Goal: Task Accomplishment & Management: Use online tool/utility

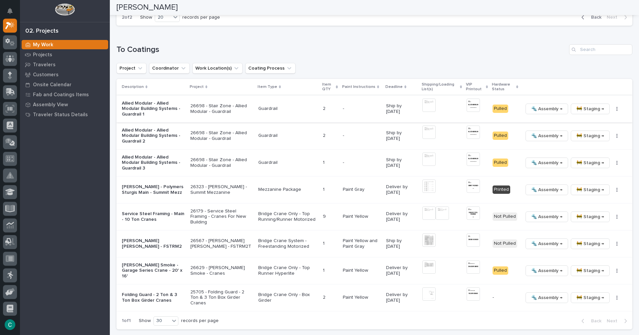
click at [592, 107] on span "🚧 Staging →" at bounding box center [591, 109] width 28 height 8
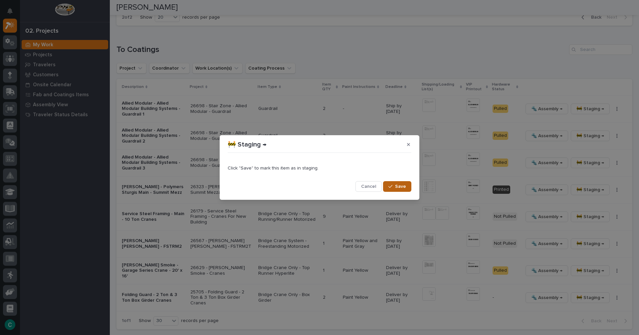
click at [395, 187] on div "button" at bounding box center [392, 186] width 7 height 5
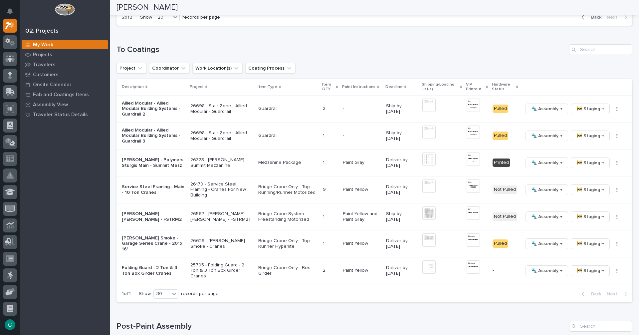
scroll to position [606, 0]
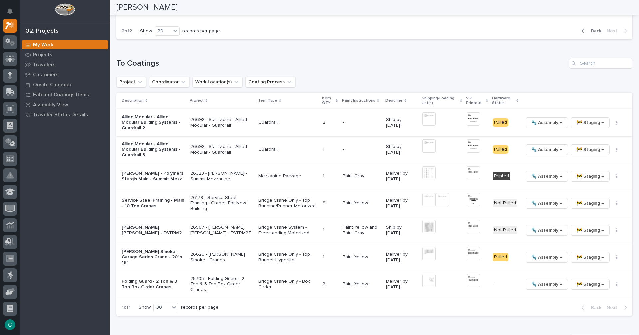
click at [577, 121] on span "🚧 Staging →" at bounding box center [591, 123] width 28 height 8
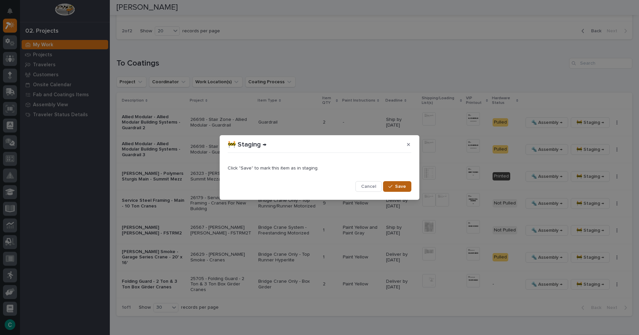
click at [408, 187] on button "Save" at bounding box center [397, 186] width 28 height 11
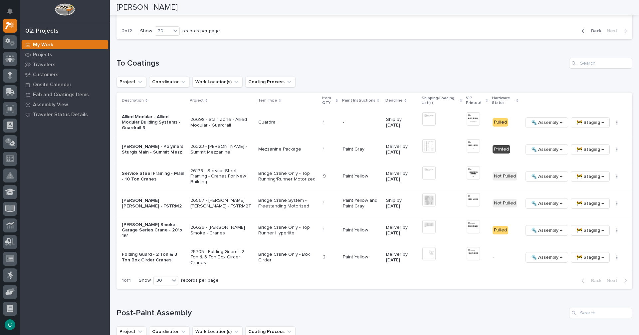
scroll to position [592, 0]
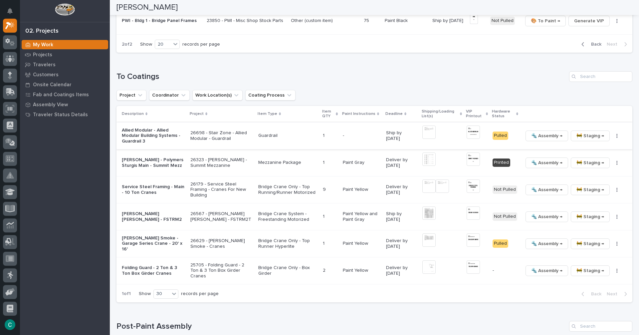
click at [594, 134] on span "🚧 Staging →" at bounding box center [591, 136] width 28 height 8
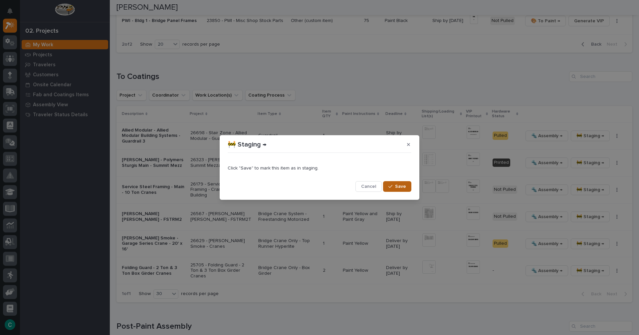
click at [401, 187] on span "Save" at bounding box center [400, 186] width 11 height 6
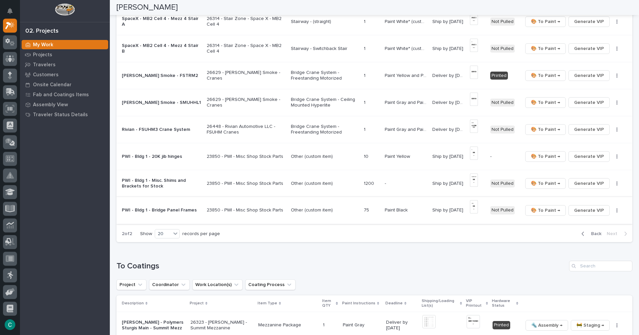
scroll to position [412, 0]
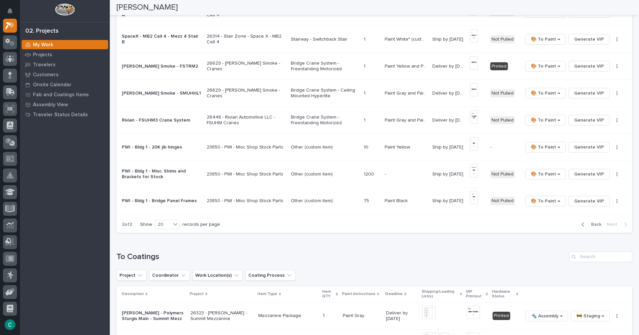
click at [593, 224] on span "Back" at bounding box center [594, 224] width 14 height 6
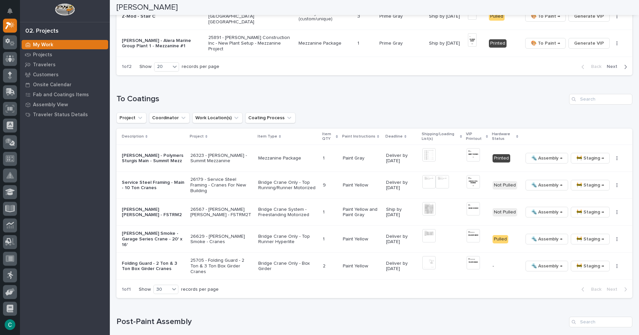
scroll to position [559, 0]
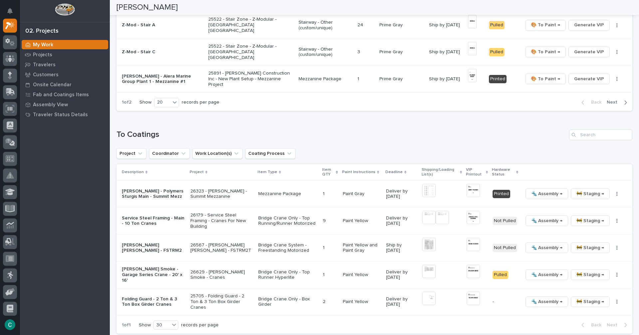
click at [336, 80] on p "Mezzanine Package" at bounding box center [326, 79] width 54 height 6
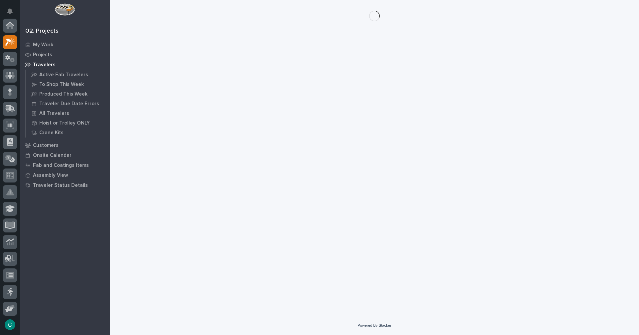
scroll to position [17, 0]
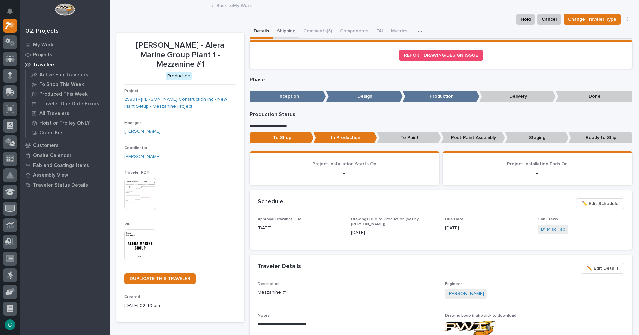
click at [286, 29] on button "Shipping" at bounding box center [286, 32] width 26 height 14
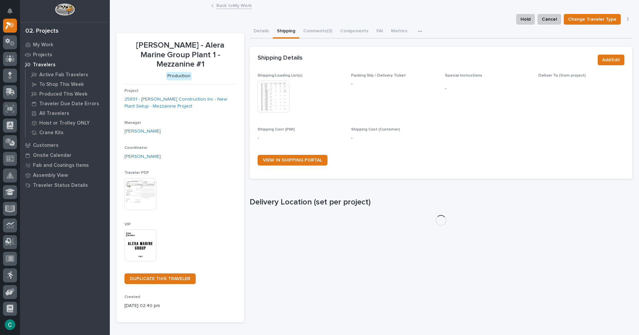
click at [280, 99] on img at bounding box center [274, 97] width 32 height 32
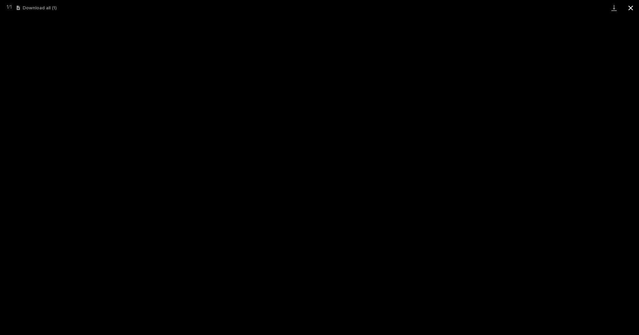
click at [629, 12] on button "Close gallery" at bounding box center [631, 8] width 17 height 16
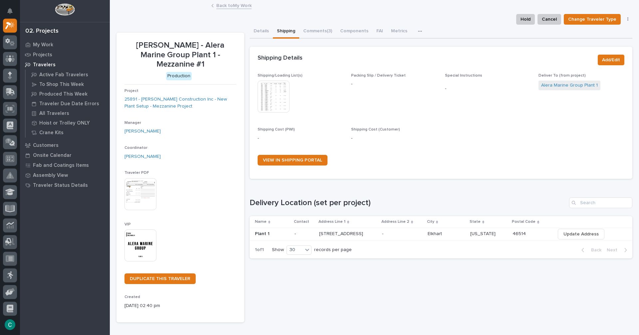
click at [228, 7] on link "Back to My Work" at bounding box center [233, 5] width 35 height 8
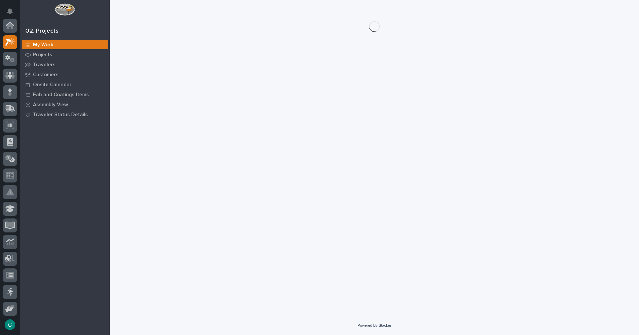
scroll to position [17, 0]
